Goal: Contribute content: Add original content to the website for others to see

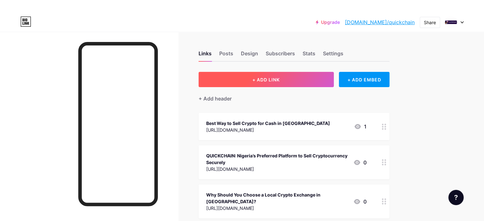
click at [312, 81] on button "+ ADD LINK" at bounding box center [266, 79] width 135 height 15
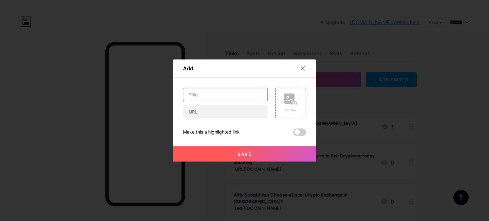
click at [229, 91] on input "text" at bounding box center [225, 94] width 84 height 13
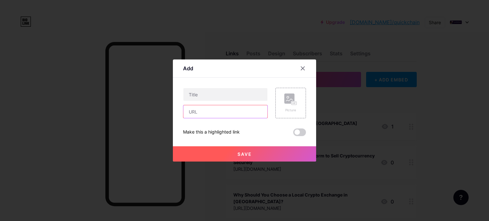
click at [192, 110] on input "text" at bounding box center [225, 111] width 84 height 13
paste input "[URL][DOMAIN_NAME]"
type input "[URL][DOMAIN_NAME]"
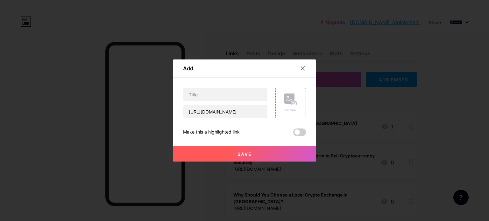
click at [234, 88] on div at bounding box center [225, 94] width 85 height 13
click at [231, 90] on input "text" at bounding box center [225, 94] width 84 height 13
paste input "Sell Litecoin for Naira Instantly with Quickchain"
type input "Sell Litecoin for Naira Instantly with Quickchain"
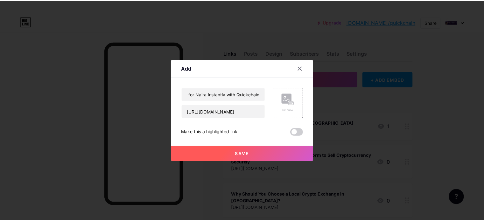
scroll to position [0, 0]
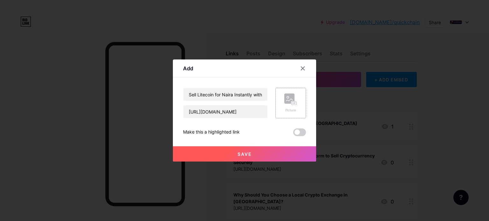
click at [295, 100] on icon at bounding box center [290, 100] width 13 height 12
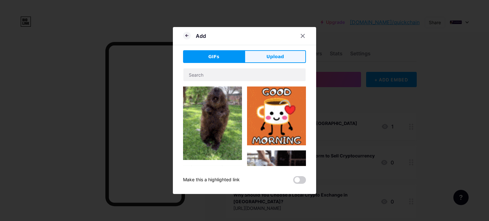
click at [291, 53] on button "Upload" at bounding box center [275, 56] width 61 height 13
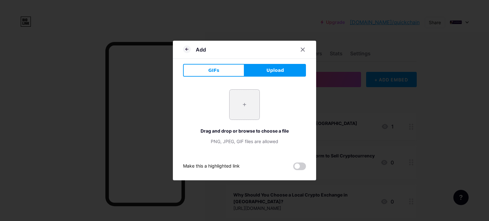
click at [248, 104] on input "file" at bounding box center [245, 105] width 30 height 30
type input "C:\fakepath\qui image.jpg"
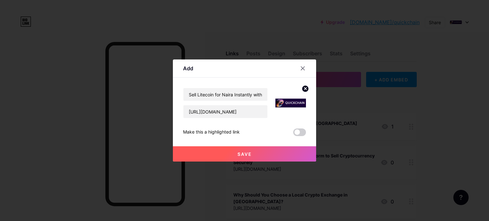
click at [257, 154] on button "Save" at bounding box center [244, 154] width 143 height 15
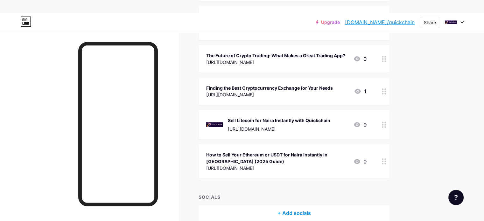
scroll to position [552, 0]
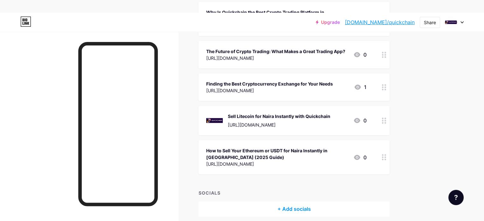
click at [386, 120] on circle at bounding box center [386, 121] width 2 height 2
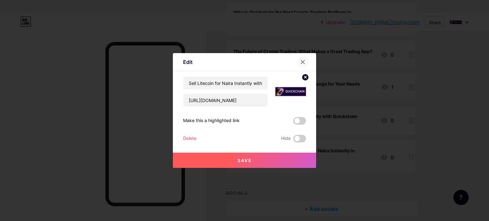
click at [302, 60] on div at bounding box center [302, 61] width 11 height 11
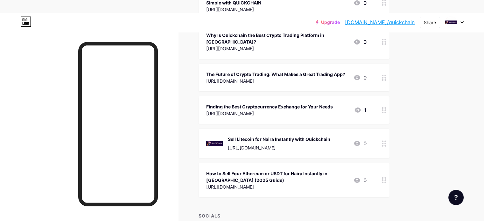
scroll to position [529, 0]
click at [384, 142] on circle at bounding box center [383, 143] width 2 height 2
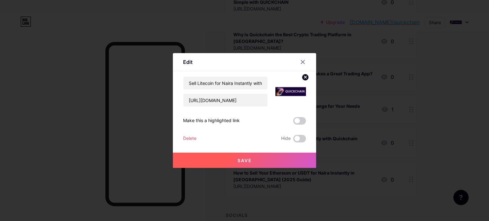
click at [299, 120] on span at bounding box center [299, 121] width 13 height 8
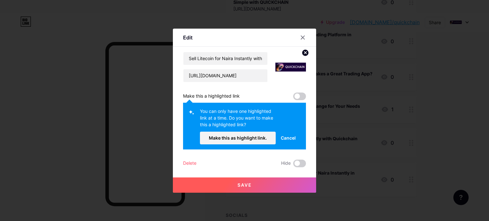
click at [244, 188] on button "Save" at bounding box center [244, 185] width 143 height 15
click at [301, 97] on span at bounding box center [299, 97] width 13 height 8
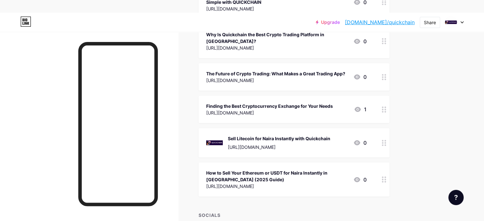
click at [387, 140] on icon at bounding box center [384, 143] width 4 height 6
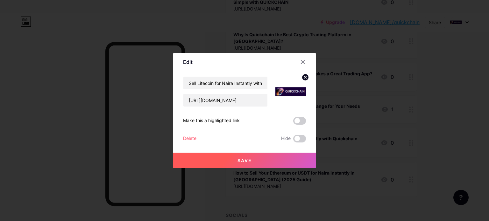
click at [298, 119] on span at bounding box center [299, 121] width 13 height 8
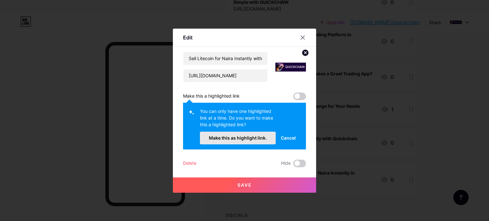
click at [236, 139] on span "Make this as highlight link." at bounding box center [238, 137] width 58 height 5
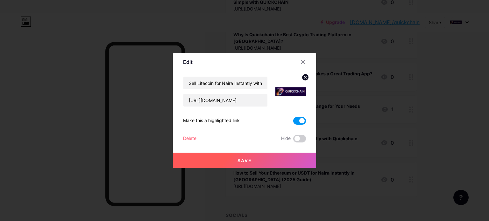
click at [243, 162] on span "Save" at bounding box center [245, 160] width 14 height 5
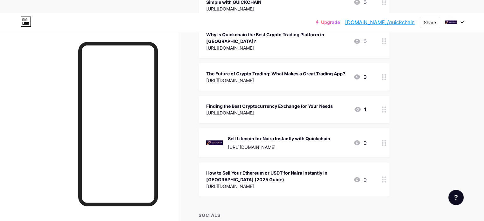
drag, startPoint x: 364, startPoint y: 112, endPoint x: 380, endPoint y: 126, distance: 21.5
click at [380, 128] on div "Sell Litecoin for Naira Instantly with Quickchain https://medium.com/@quickchai…" at bounding box center [294, 142] width 191 height 29
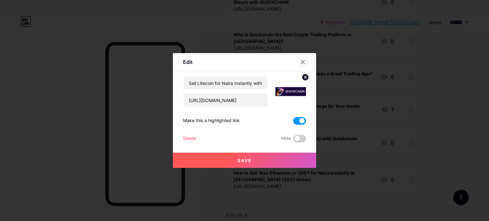
click at [301, 60] on icon at bounding box center [302, 62] width 5 height 5
